Goal: Transaction & Acquisition: Purchase product/service

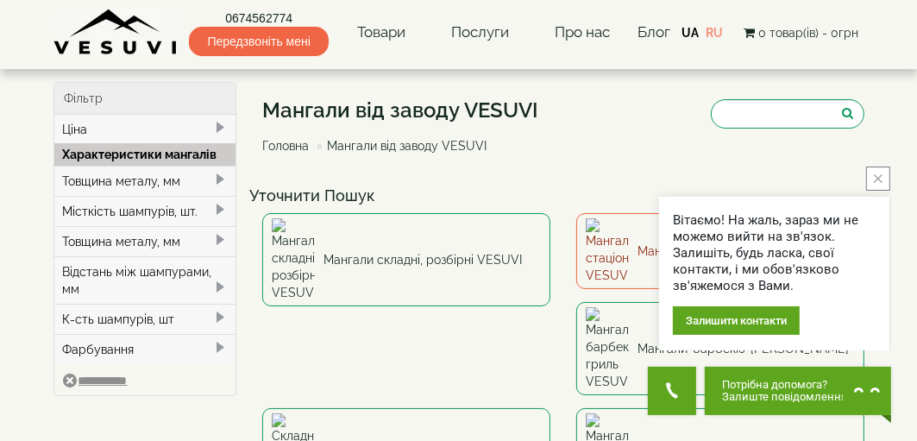
click at [609, 238] on img at bounding box center [607, 251] width 43 height 66
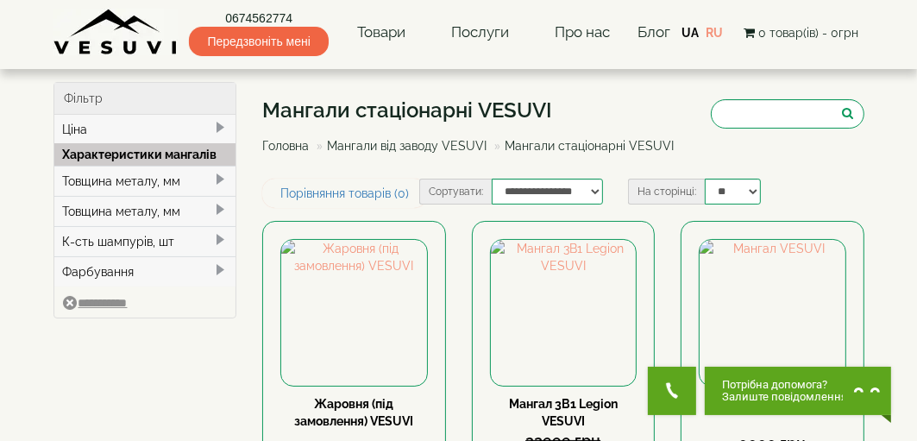
scroll to position [86, 0]
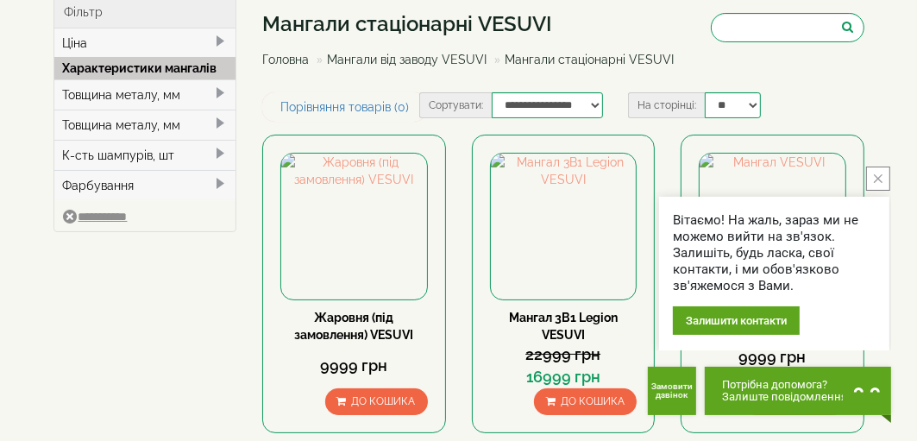
click at [877, 179] on icon "close button" at bounding box center [878, 178] width 9 height 9
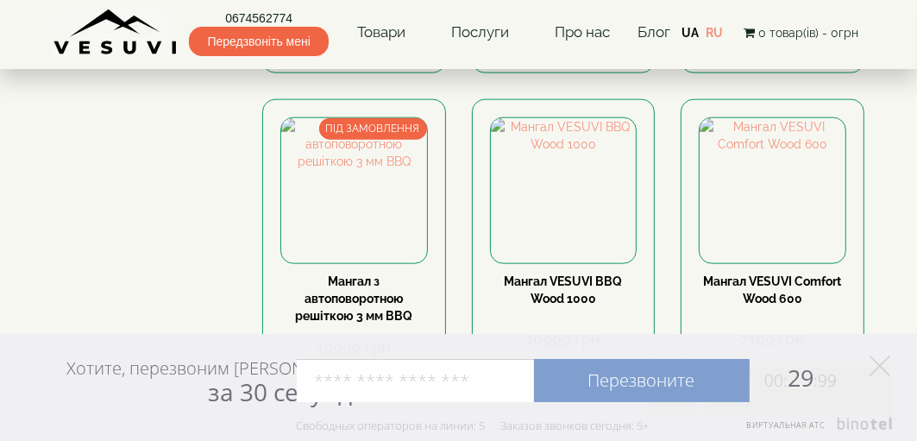
scroll to position [1467, 0]
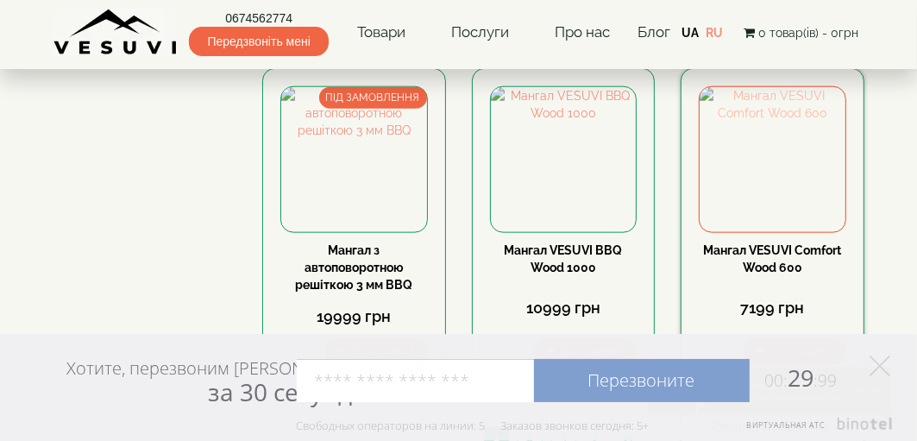
click at [792, 168] on img at bounding box center [773, 160] width 146 height 146
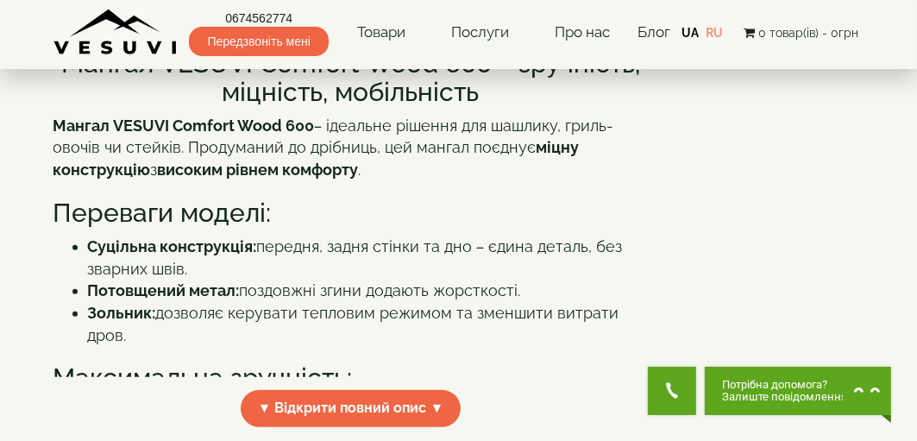
scroll to position [431, 0]
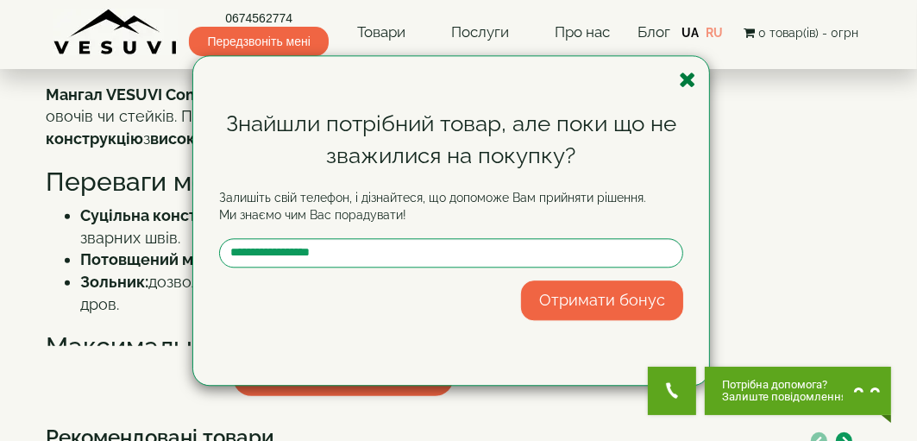
click at [687, 87] on icon "button" at bounding box center [687, 80] width 17 height 22
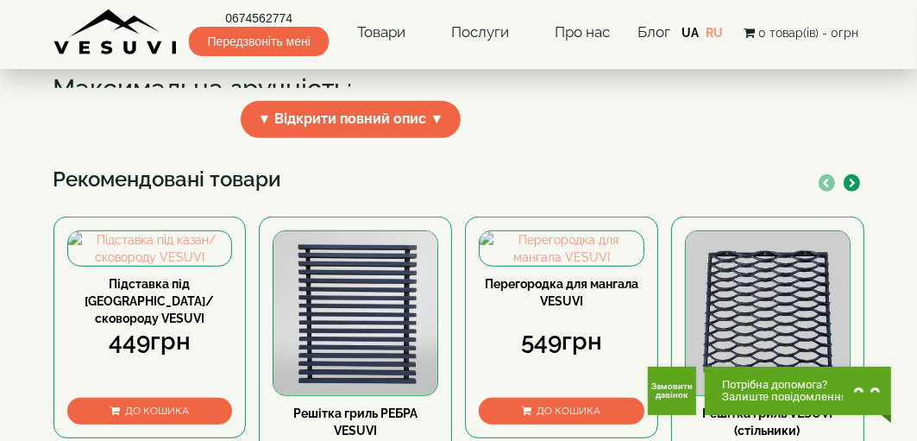
scroll to position [690, 0]
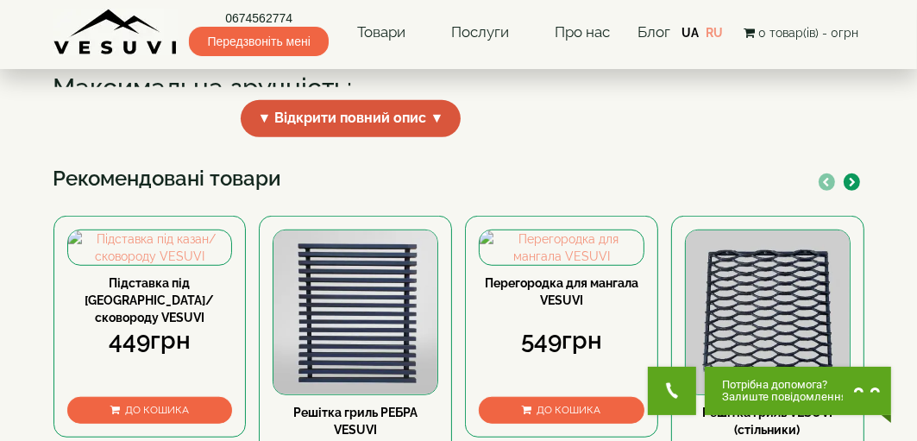
click at [389, 137] on span "▼ Відкрити повний опис ▼" at bounding box center [351, 118] width 221 height 37
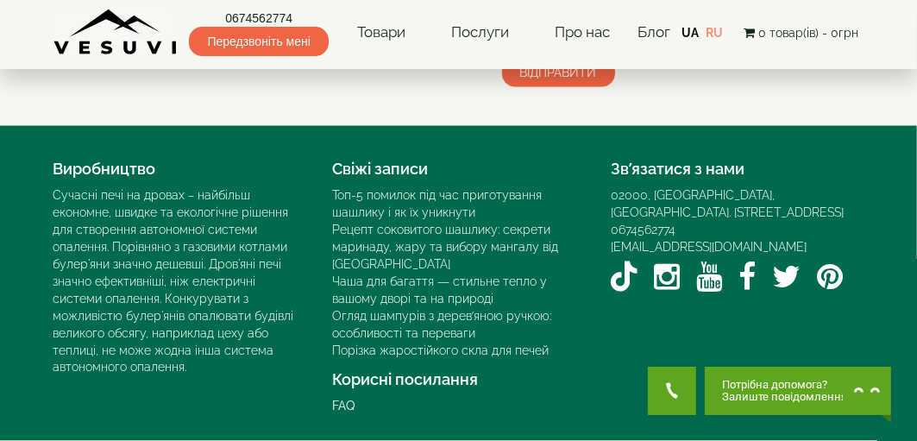
scroll to position [2055, 0]
